Goal: Transaction & Acquisition: Purchase product/service

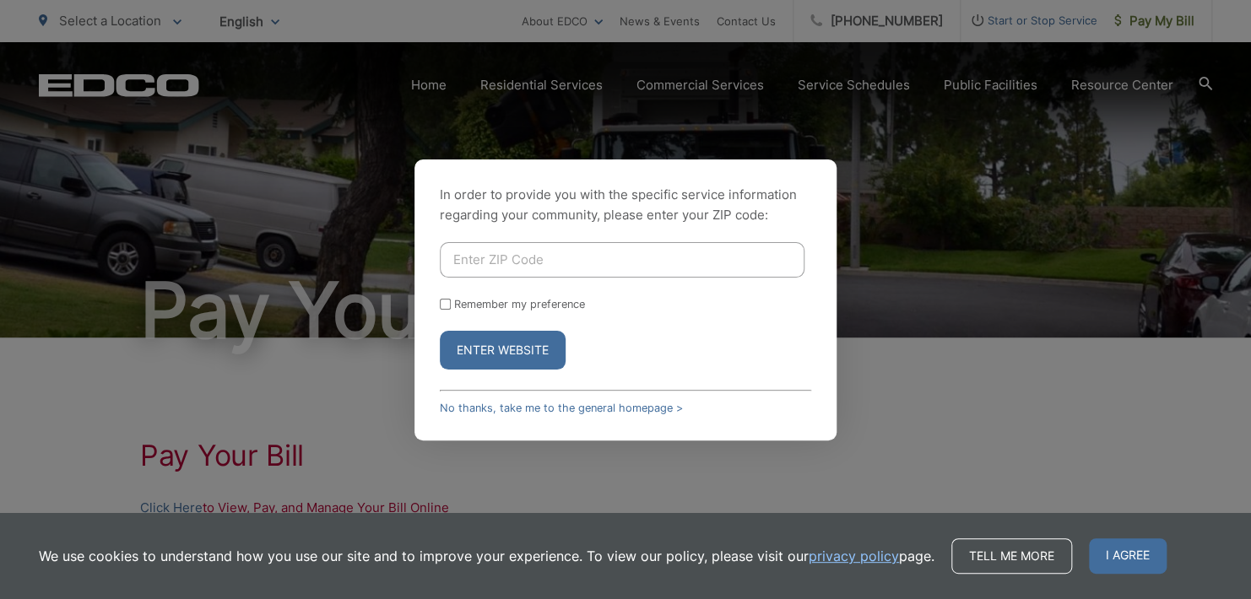
click at [466, 257] on input "Enter ZIP Code" at bounding box center [622, 259] width 365 height 35
type input "92026"
click at [497, 351] on button "Enter Website" at bounding box center [503, 350] width 126 height 39
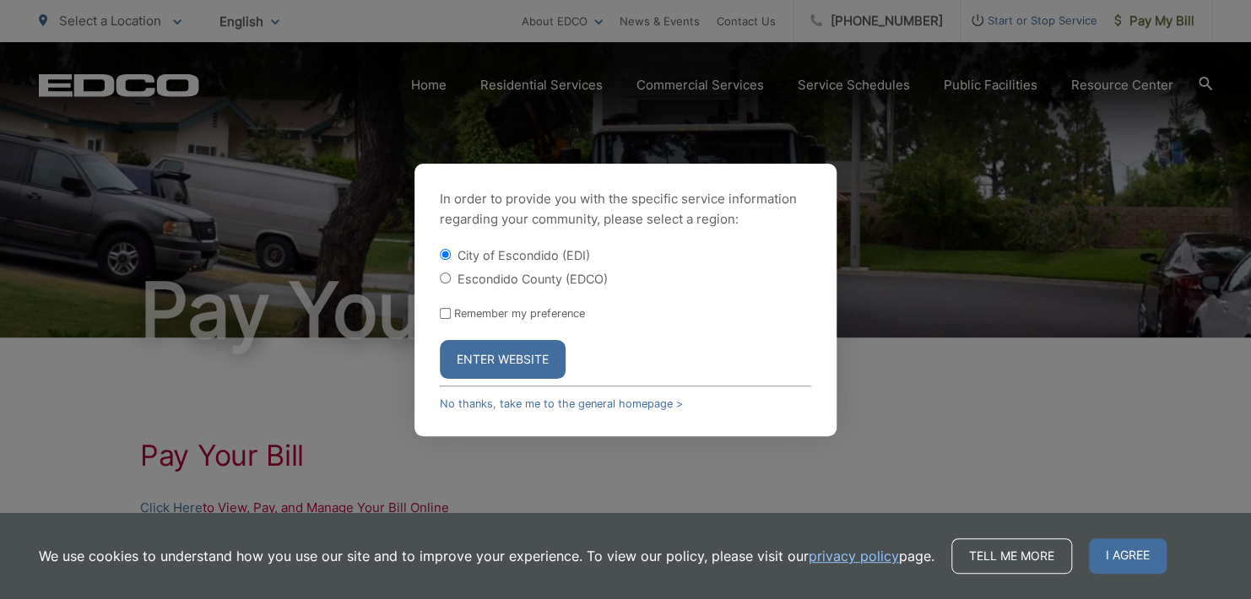
click at [443, 273] on input "Escondido County (EDCO)" at bounding box center [445, 278] width 11 height 11
radio input "true"
click at [443, 313] on input "Remember my preference" at bounding box center [445, 313] width 11 height 11
checkbox input "true"
click at [481, 354] on button "Enter Website" at bounding box center [503, 359] width 126 height 39
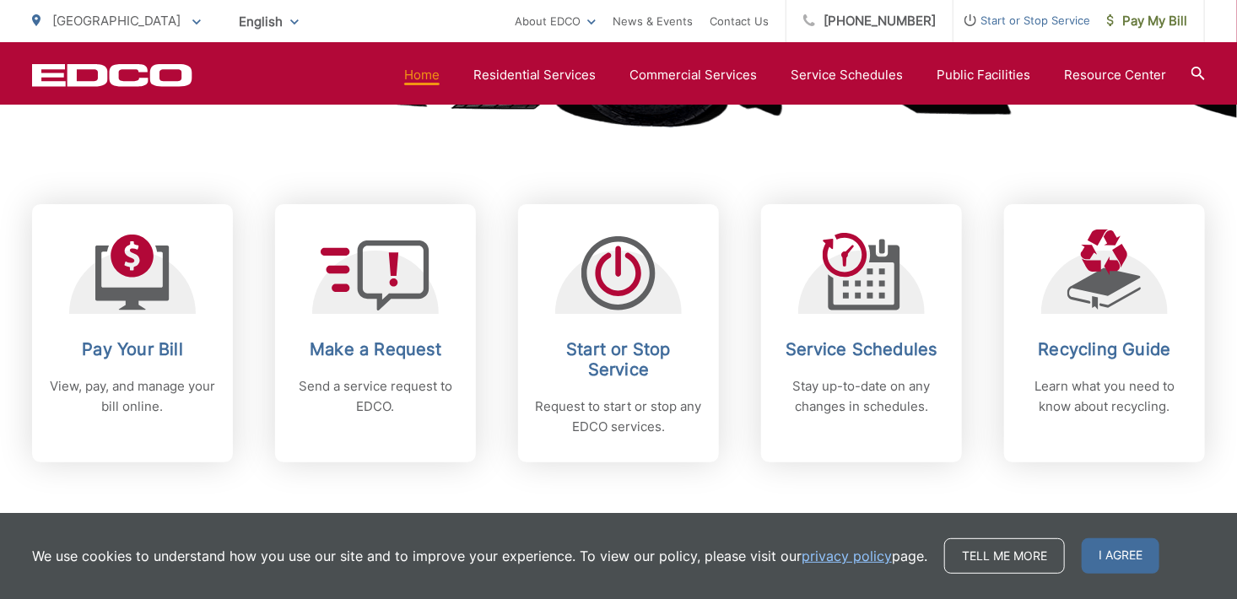
scroll to position [760, 0]
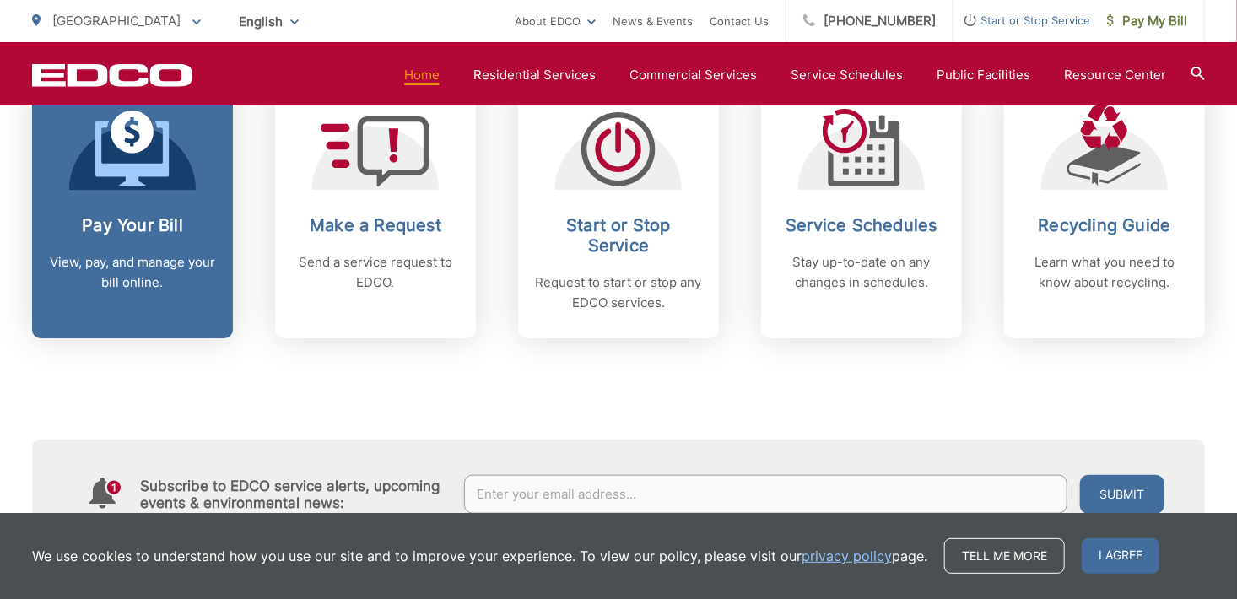
click at [108, 247] on div "Pay Your Bill View, pay, and manage your bill online." at bounding box center [132, 254] width 167 height 78
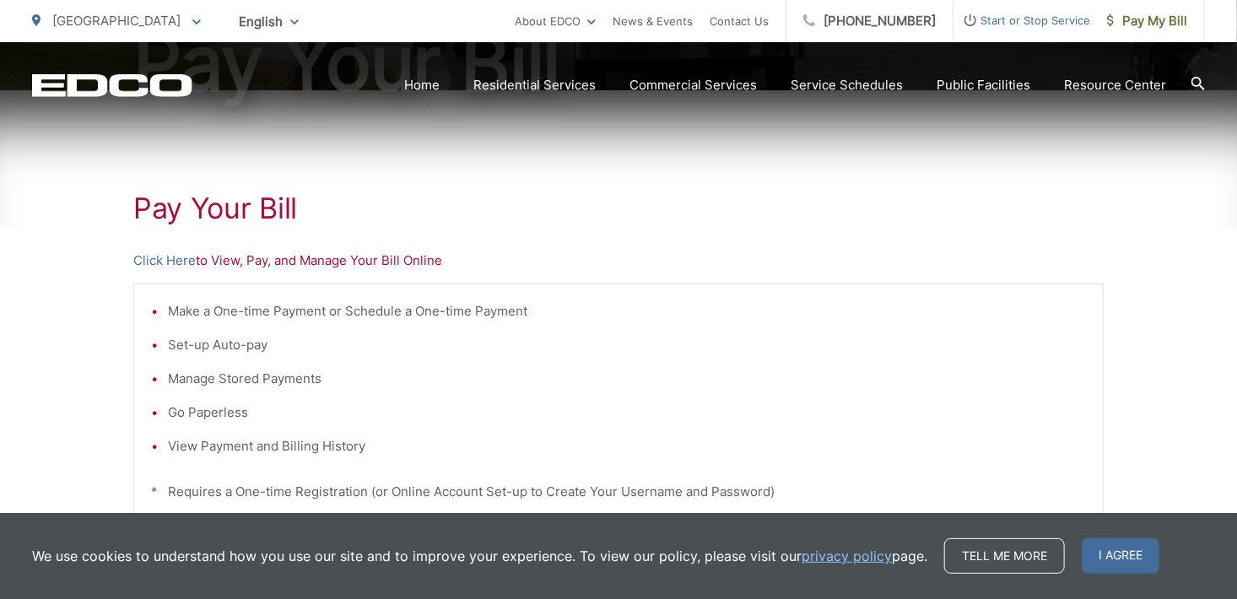
scroll to position [253, 0]
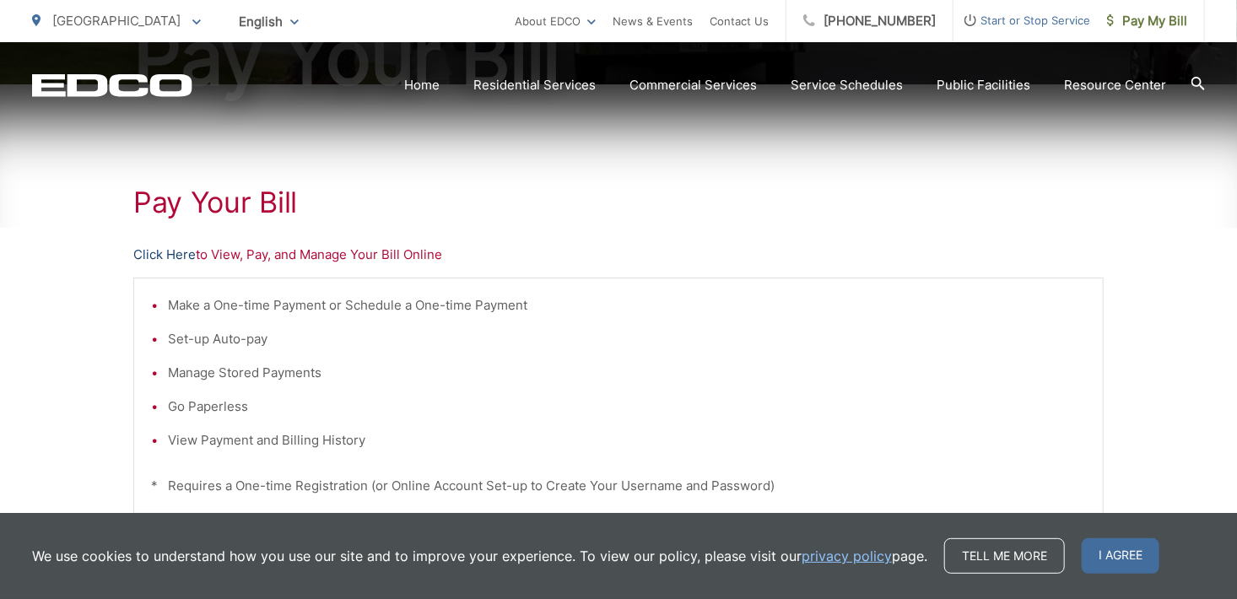
click at [176, 252] on link "Click Here" at bounding box center [164, 255] width 62 height 20
